Goal: Transaction & Acquisition: Purchase product/service

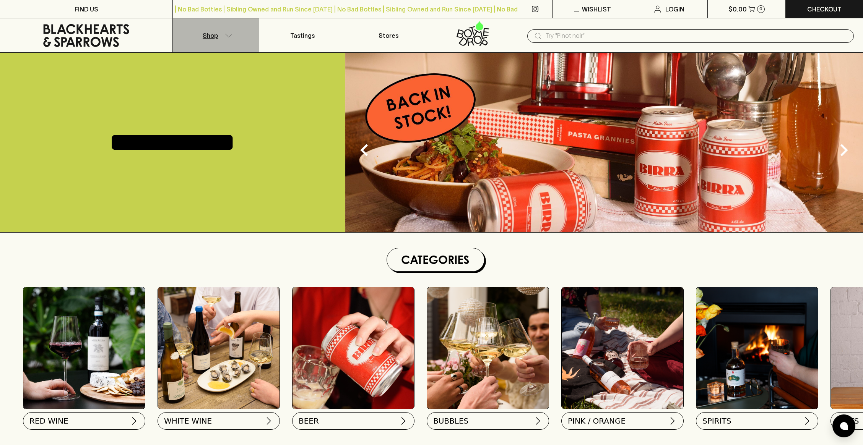
click at [227, 39] on button "Shop" at bounding box center [216, 35] width 86 height 34
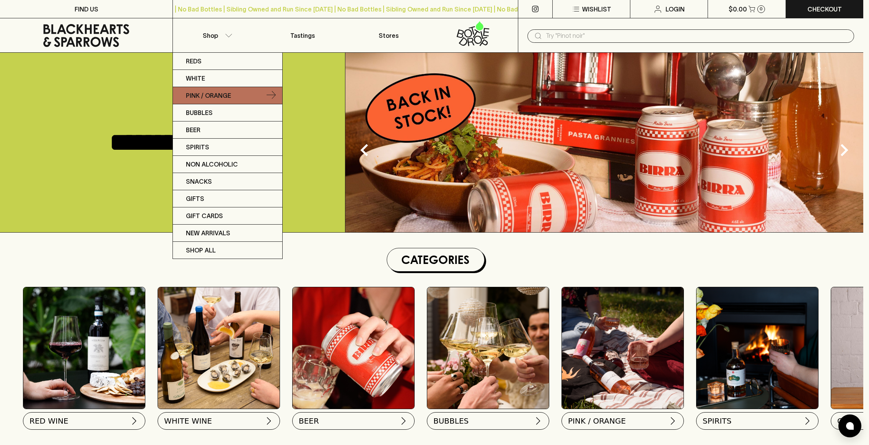
click at [234, 96] on link "Pink / Orange" at bounding box center [227, 95] width 109 height 17
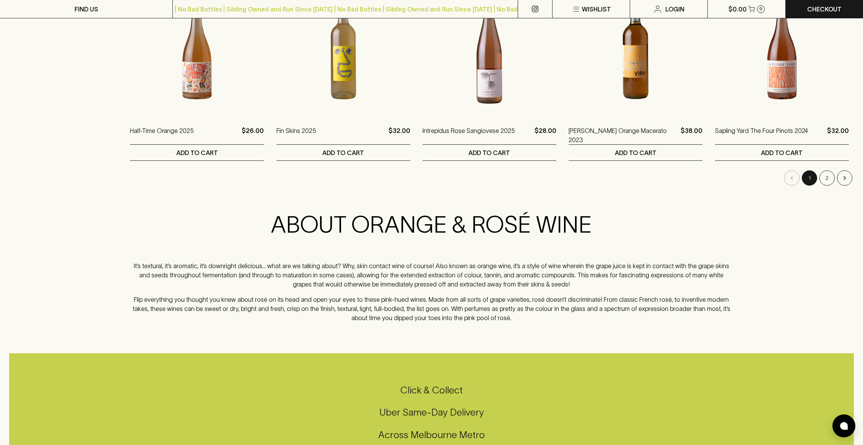
scroll to position [783, 0]
click at [822, 179] on button "2" at bounding box center [826, 177] width 15 height 15
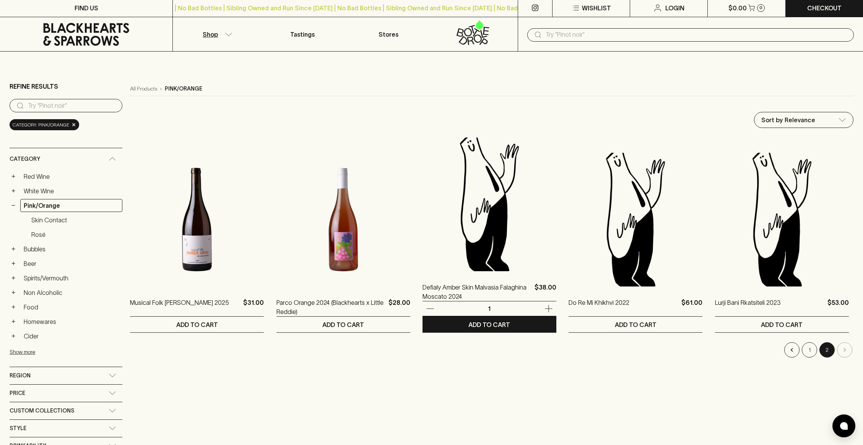
scroll to position [2, 0]
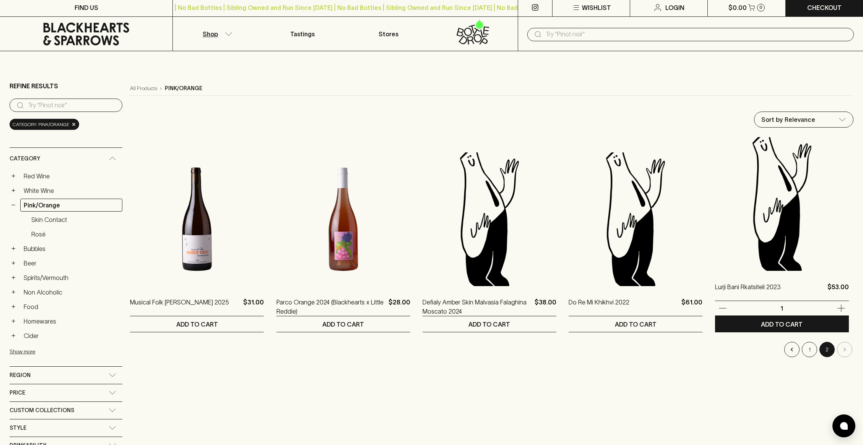
click at [753, 209] on img at bounding box center [782, 204] width 134 height 134
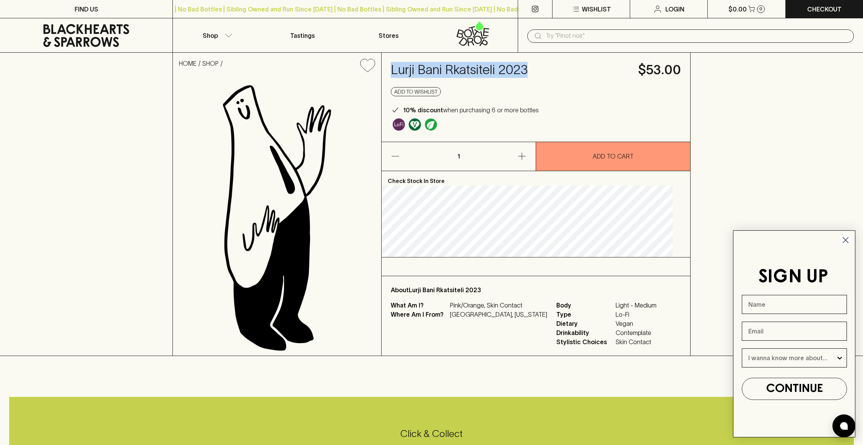
drag, startPoint x: 410, startPoint y: 66, endPoint x: 560, endPoint y: 75, distance: 150.2
click at [560, 75] on h4 "Lurji Bani Rkatsiteli 2023" at bounding box center [510, 70] width 238 height 16
copy h4 "Lurji Bani Rkatsiteli 2023"
click at [230, 38] on button "Shop" at bounding box center [216, 35] width 86 height 34
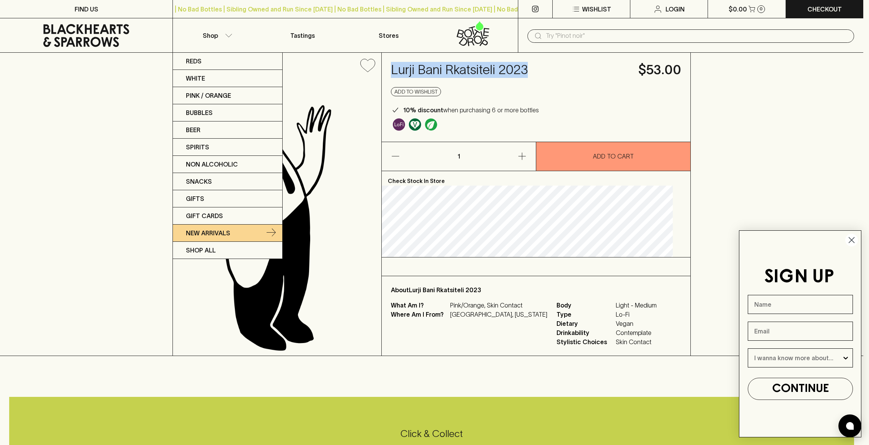
click at [228, 230] on p "New Arrivals" at bounding box center [208, 233] width 44 height 9
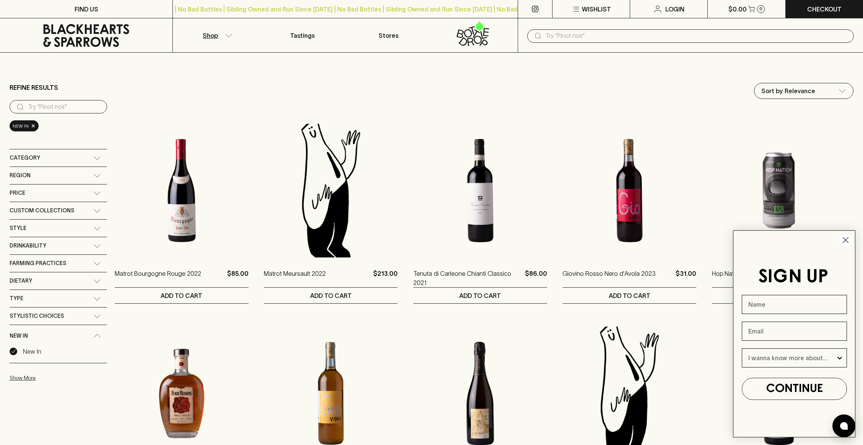
click at [845, 237] on circle "Close dialog" at bounding box center [845, 240] width 13 height 13
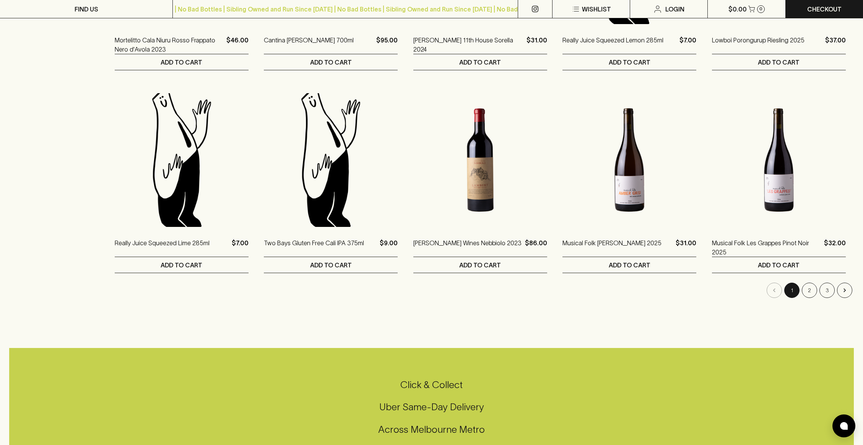
scroll to position [639, 0]
click at [808, 293] on button "2" at bounding box center [809, 290] width 15 height 15
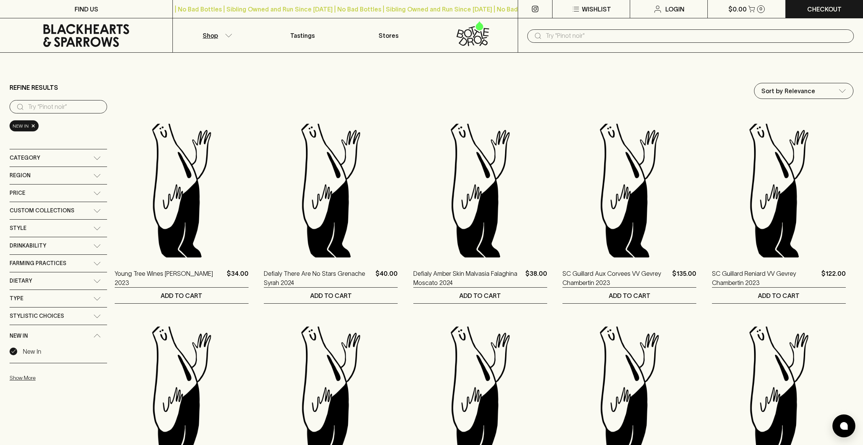
drag, startPoint x: 567, startPoint y: 36, endPoint x: 560, endPoint y: 40, distance: 7.9
click at [566, 36] on input "text" at bounding box center [697, 36] width 302 height 12
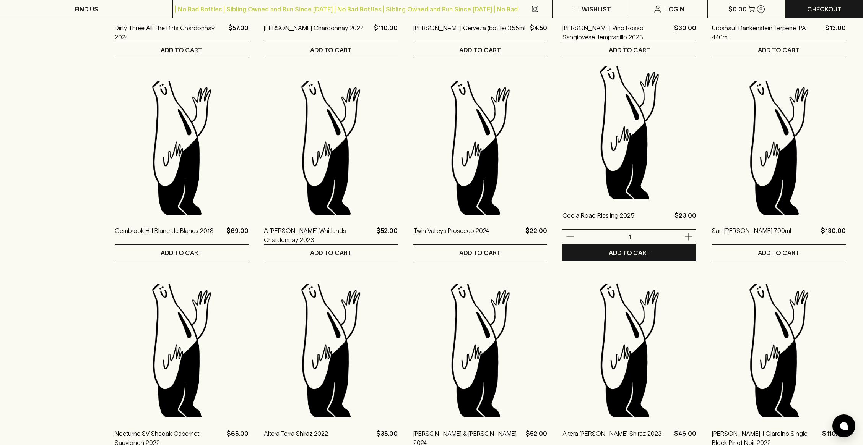
scroll to position [547, 0]
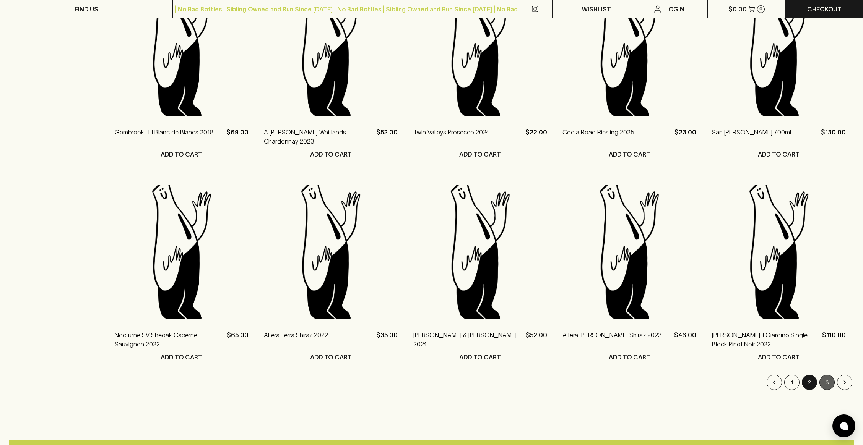
click at [820, 381] on button "3" at bounding box center [826, 382] width 15 height 15
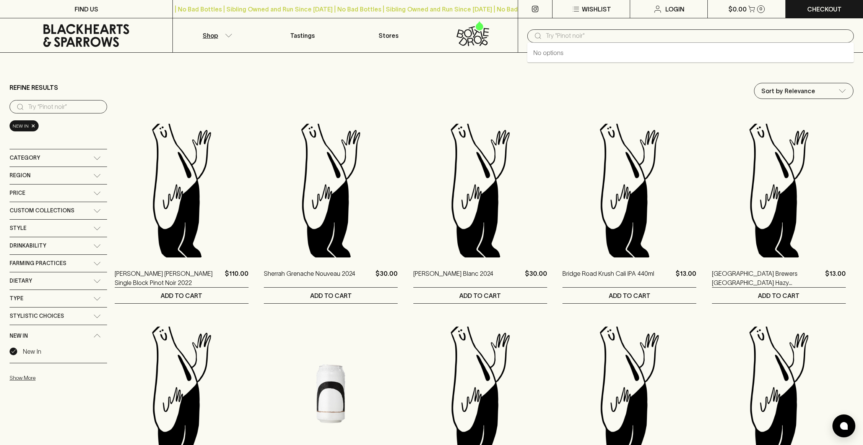
click at [559, 34] on input "text" at bounding box center [697, 36] width 302 height 12
type input "oochota"
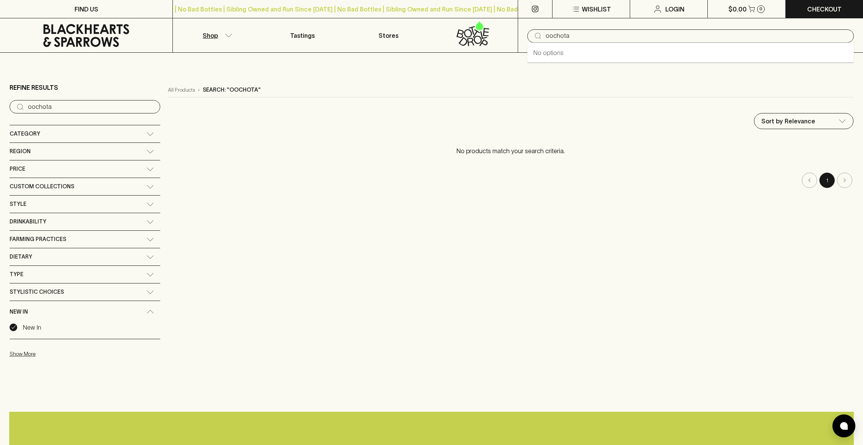
click at [547, 35] on input "oochota" at bounding box center [697, 36] width 302 height 12
type input "ochota"
click at [572, 36] on input "ochota" at bounding box center [697, 36] width 302 height 12
click at [94, 136] on div "Category" at bounding box center [78, 134] width 137 height 10
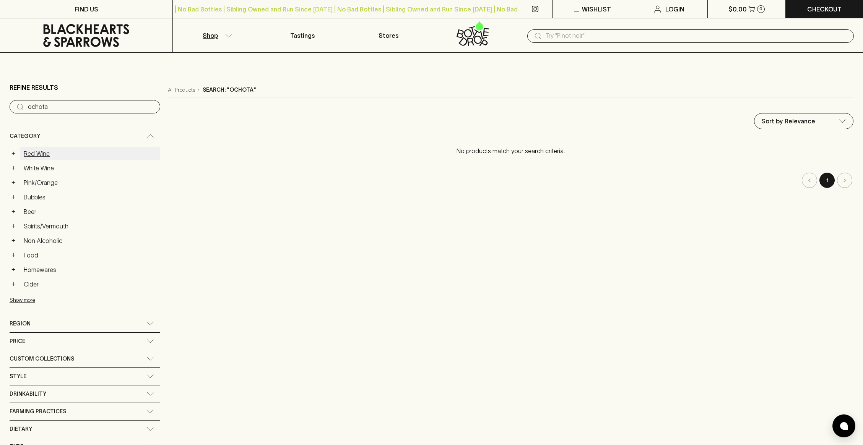
click at [50, 155] on link "Red Wine" at bounding box center [90, 153] width 140 height 13
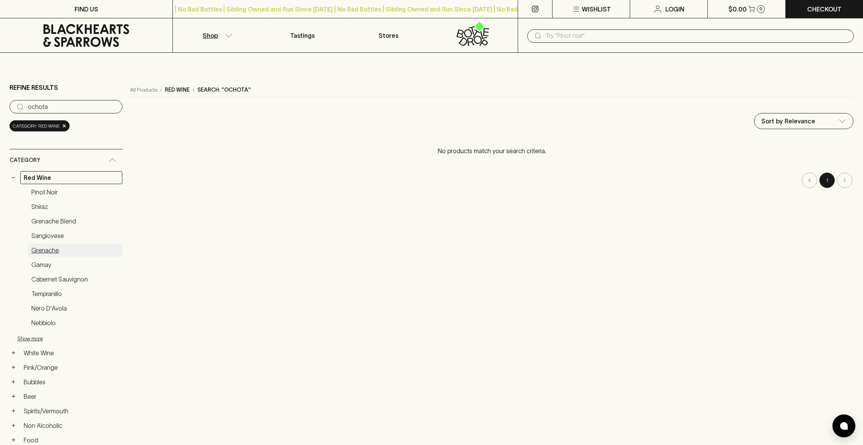
click at [53, 249] on link "Grenache" at bounding box center [75, 250] width 94 height 13
drag, startPoint x: 81, startPoint y: 99, endPoint x: 75, endPoint y: 101, distance: 6.4
click at [78, 101] on div "​ ochota" at bounding box center [62, 106] width 104 height 15
click at [106, 106] on input "ochota" at bounding box center [68, 107] width 80 height 12
click at [105, 106] on input "ochota" at bounding box center [68, 107] width 80 height 12
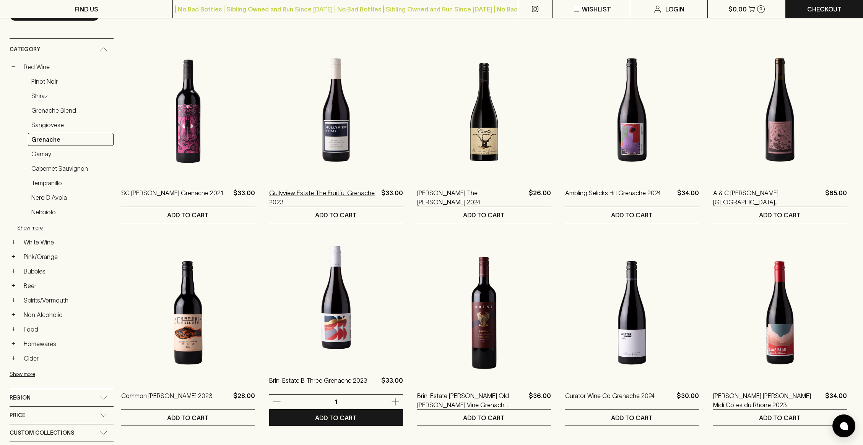
scroll to position [37, 0]
